Goal: Navigation & Orientation: Find specific page/section

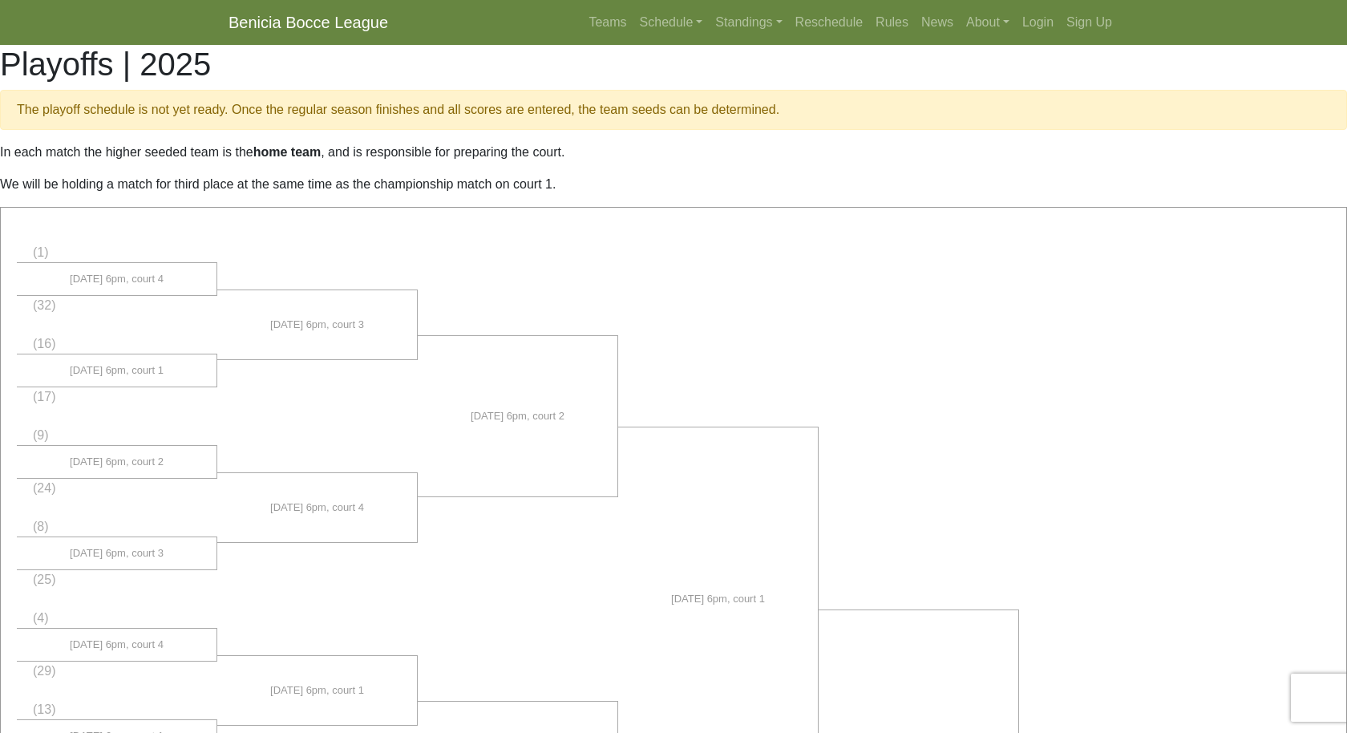
scroll to position [1109, 0]
click at [719, 16] on link "Standings" at bounding box center [748, 22] width 79 height 32
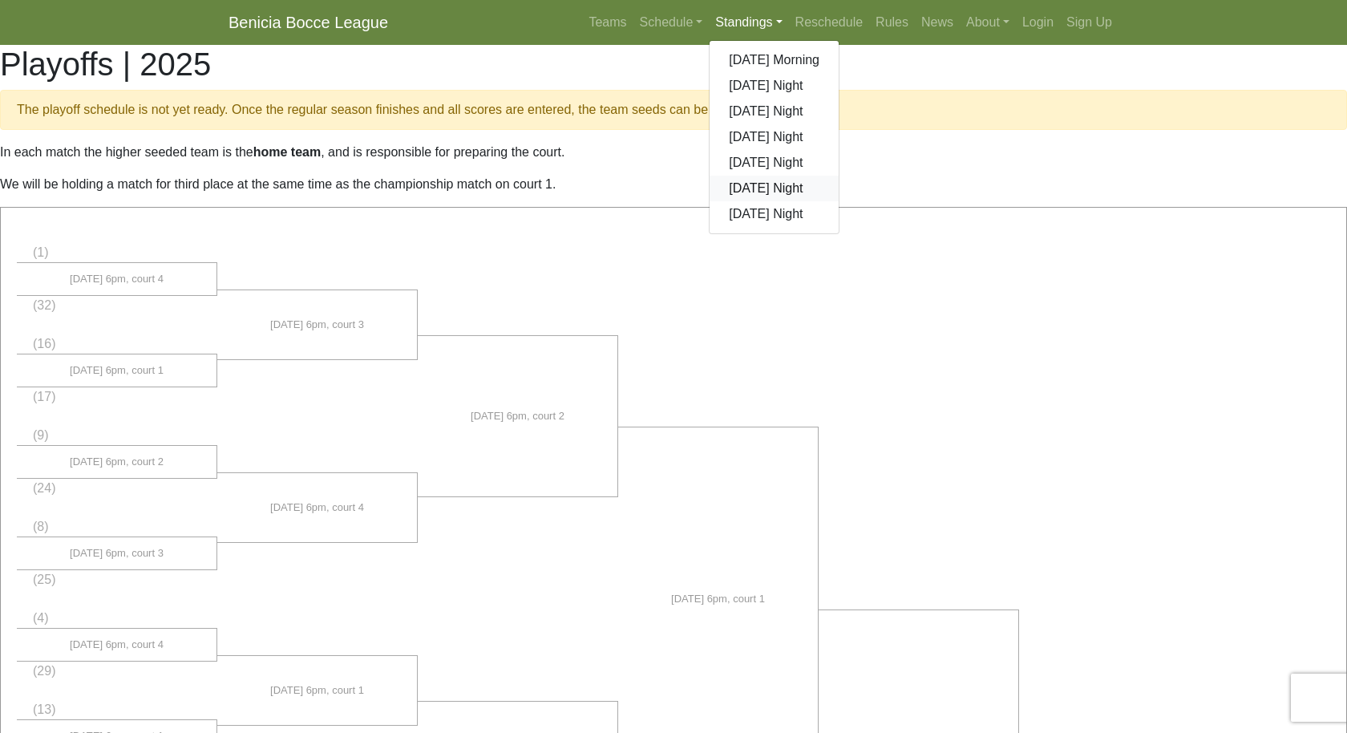
click at [745, 185] on link "[DATE] Night" at bounding box center [773, 189] width 129 height 26
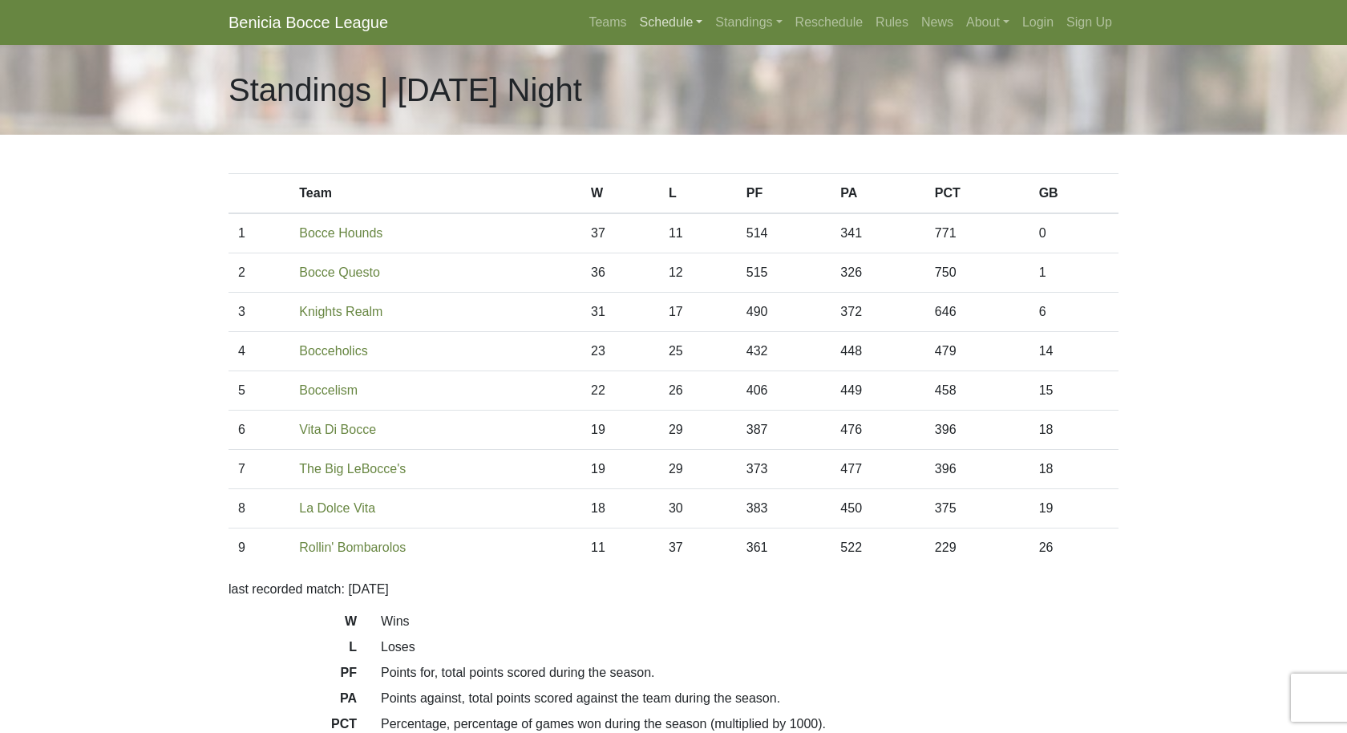
click at [665, 24] on link "Schedule" at bounding box center [671, 22] width 76 height 32
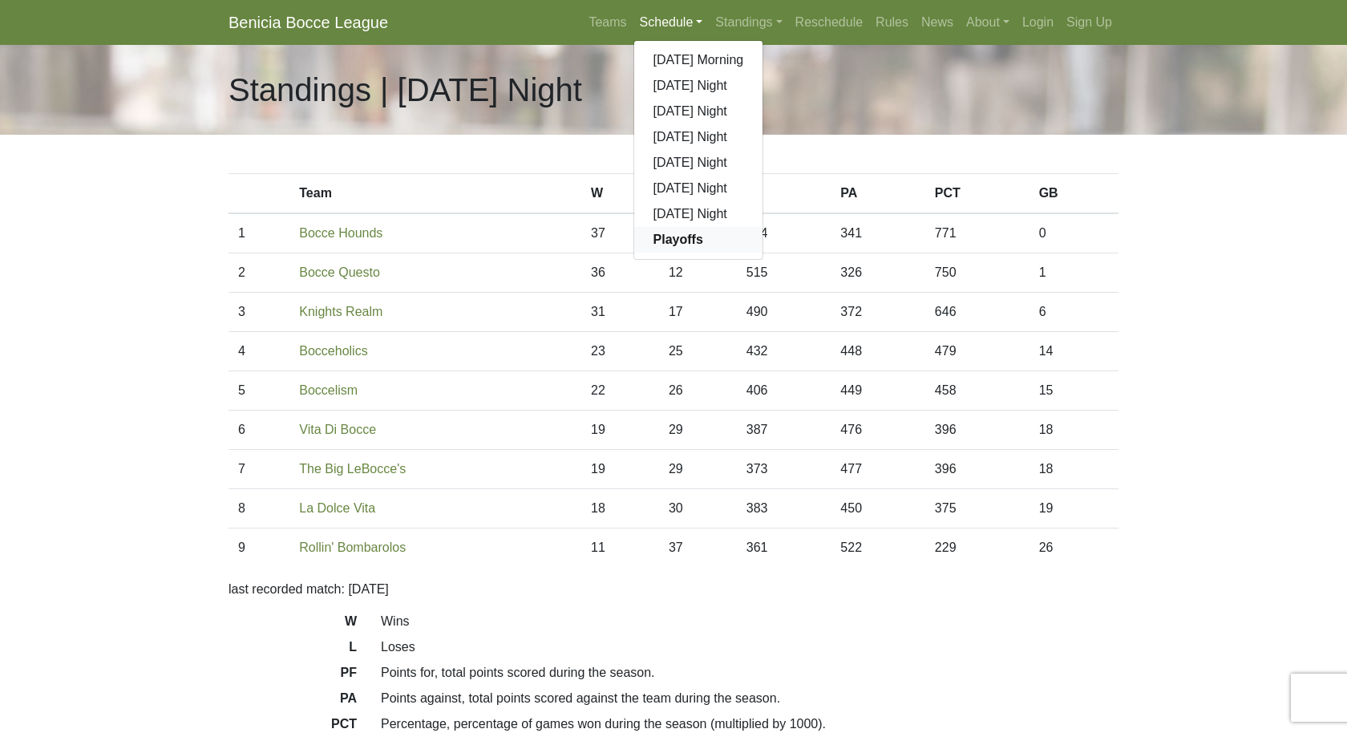
click at [666, 236] on strong "Playoffs" at bounding box center [678, 239] width 50 height 14
